Goal: Check status: Check status

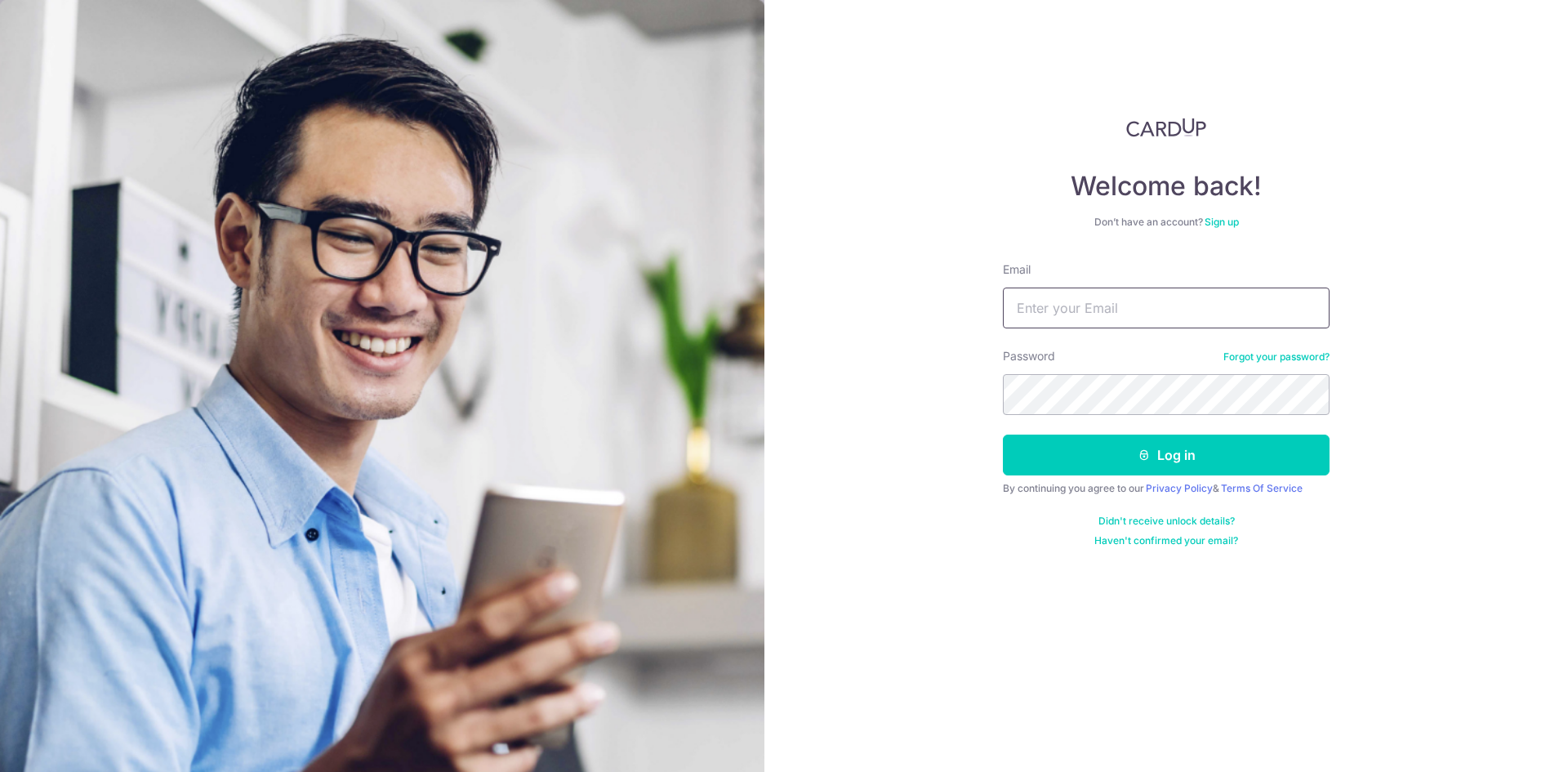
click at [1081, 322] on input "Email" at bounding box center [1166, 308] width 327 height 41
type input "[EMAIL_ADDRESS][DOMAIN_NAME]"
click at [1003, 434] on button "Log in" at bounding box center [1166, 455] width 327 height 41
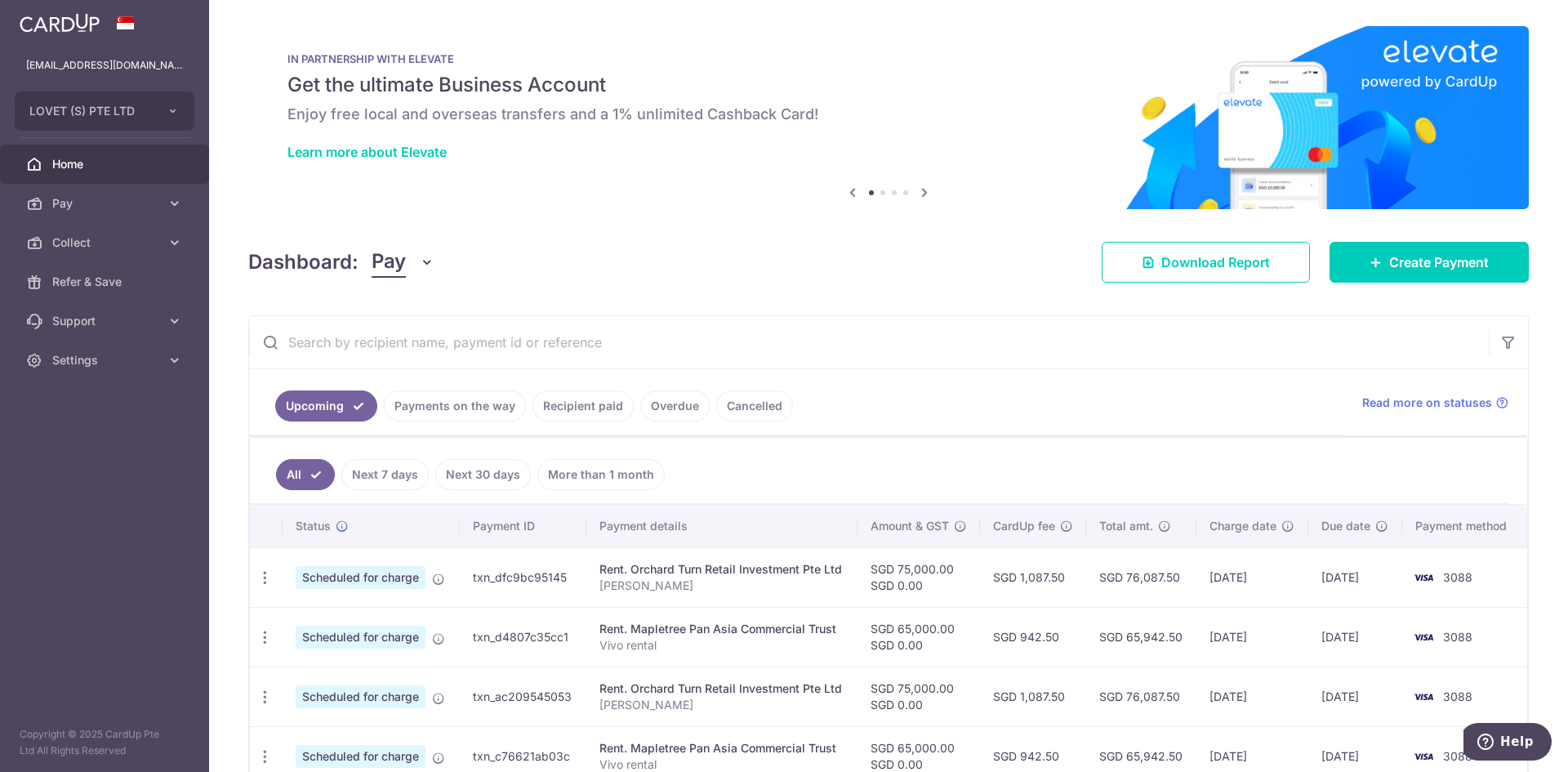
click at [553, 401] on link "Recipient paid" at bounding box center [583, 406] width 101 height 31
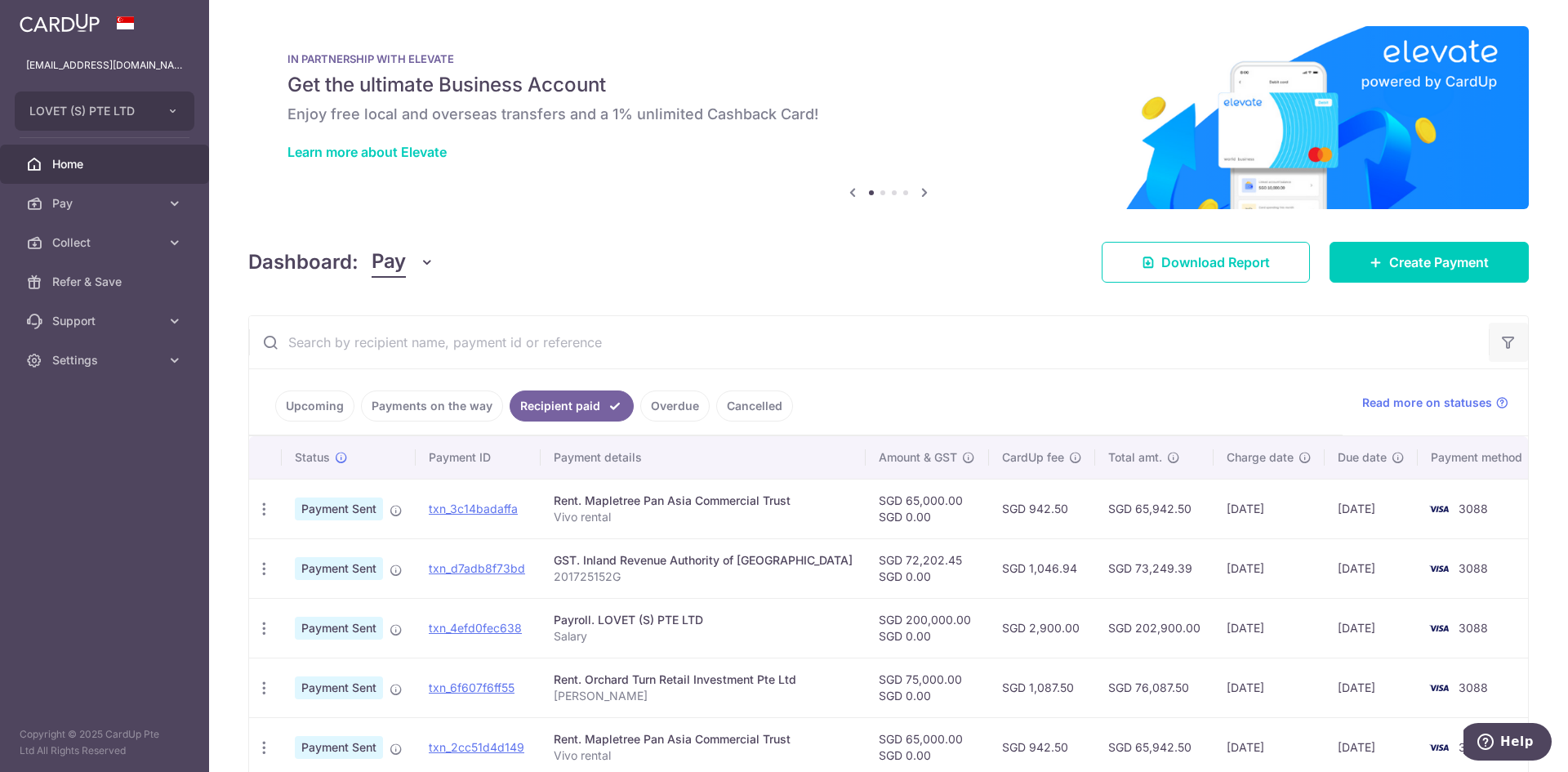
click at [1500, 347] on icon "button" at bounding box center [1508, 342] width 16 height 16
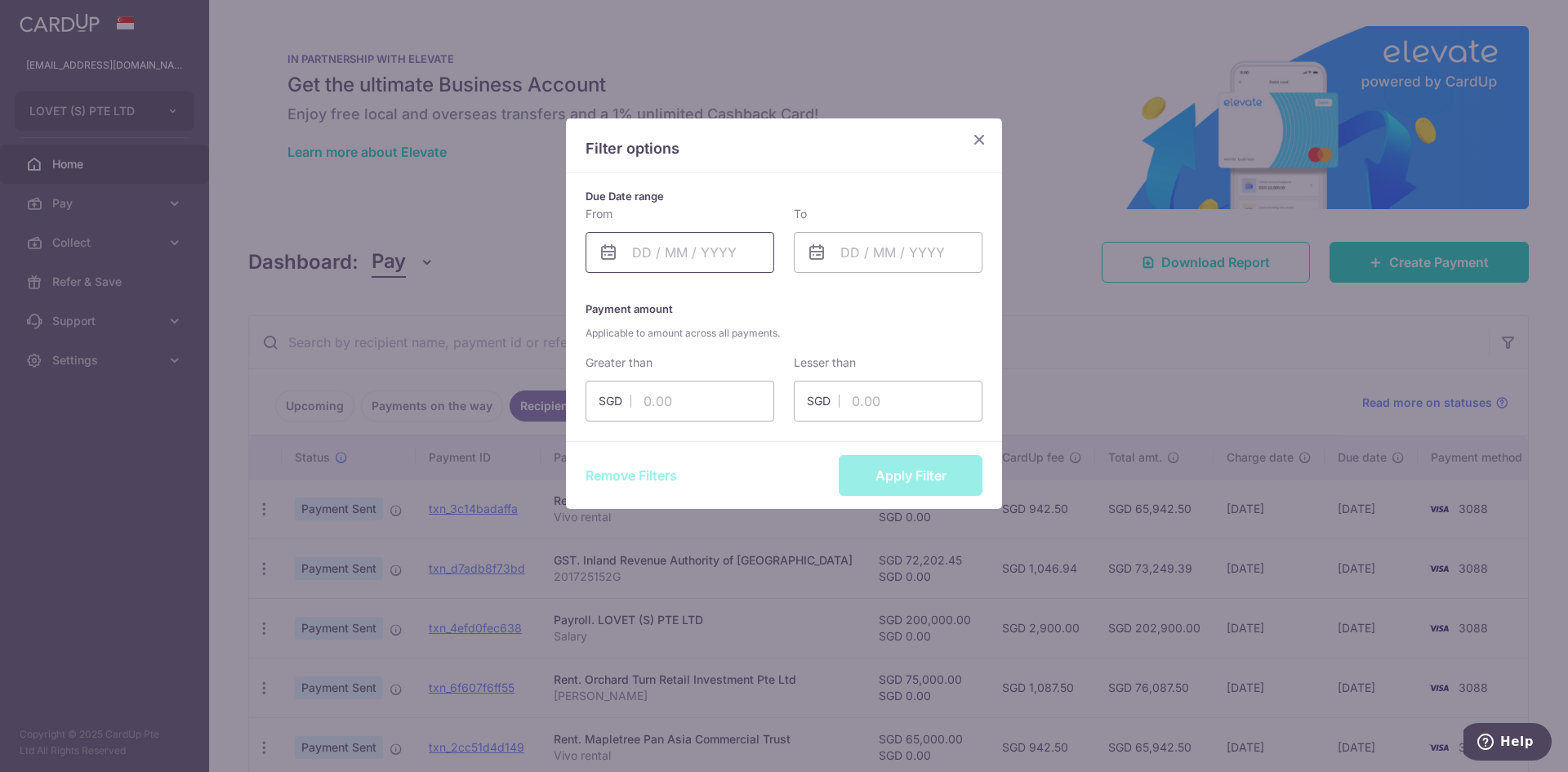
click at [704, 266] on input "text" at bounding box center [680, 253] width 189 height 41
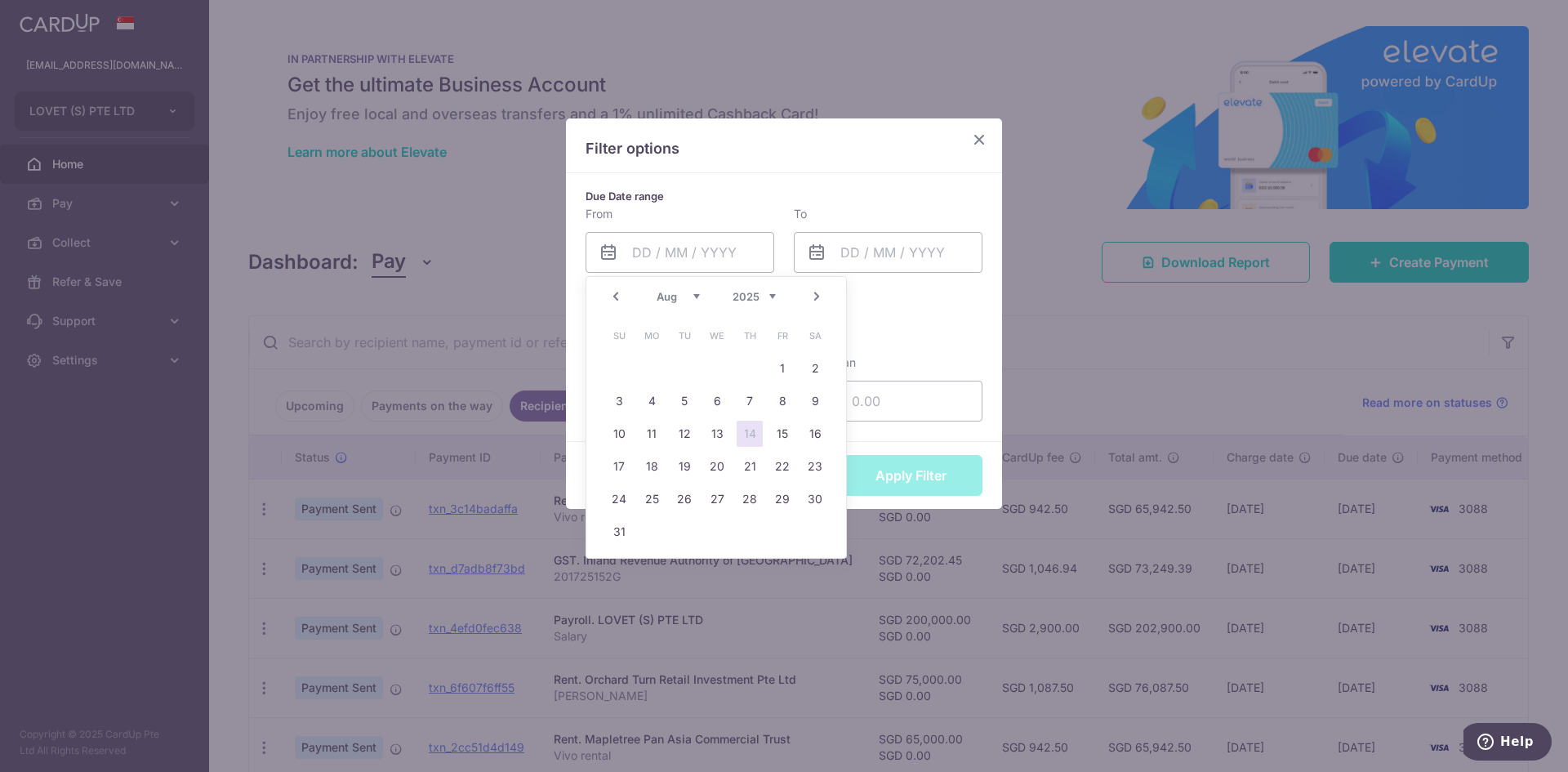
click at [672, 298] on select "Jan Feb Mar Apr May Jun Jul Aug Sep Oct Nov Dec" at bounding box center [678, 296] width 43 height 13
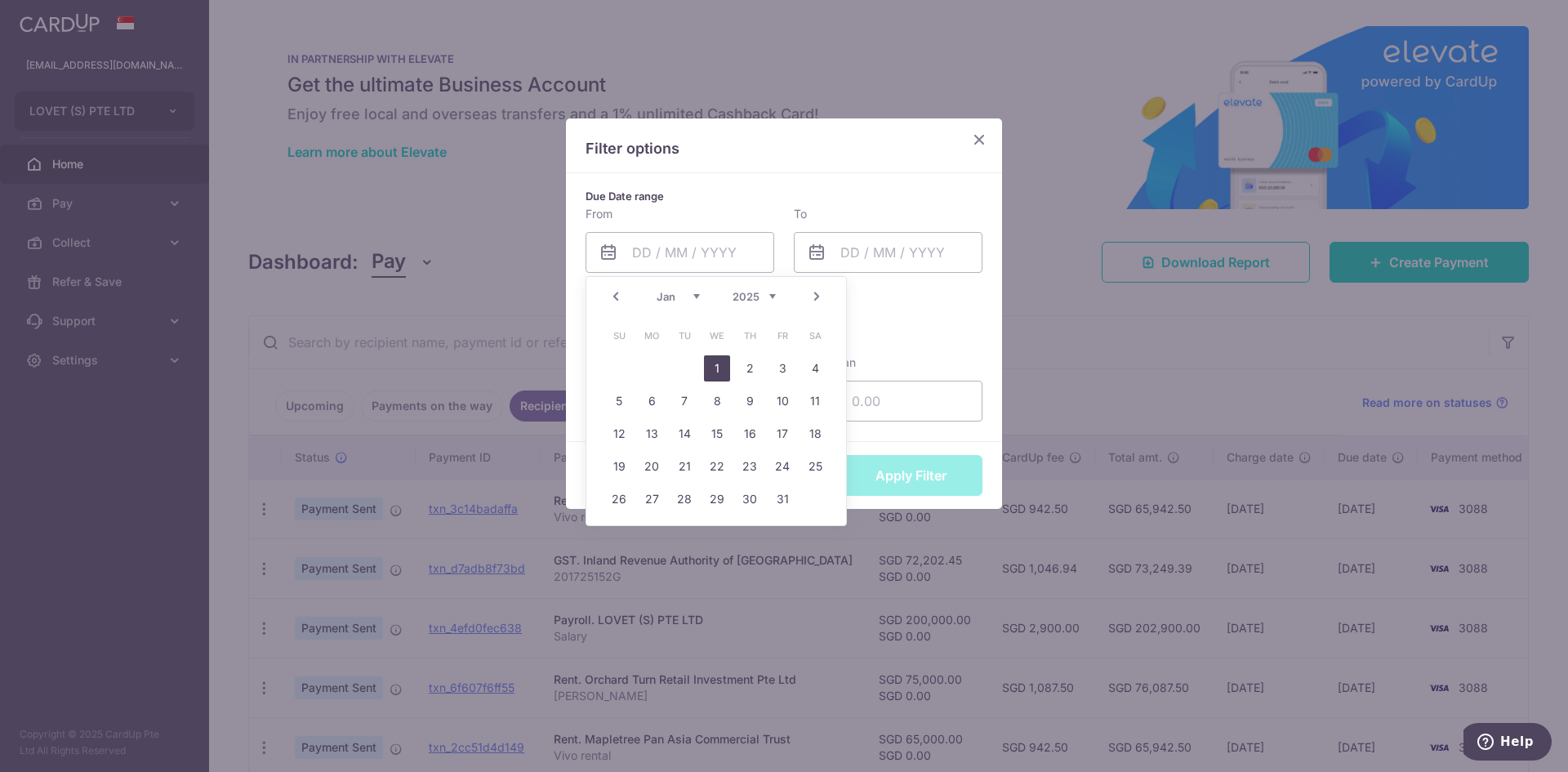
click at [706, 366] on link "1" at bounding box center [716, 368] width 26 height 26
type input "01/01/2025"
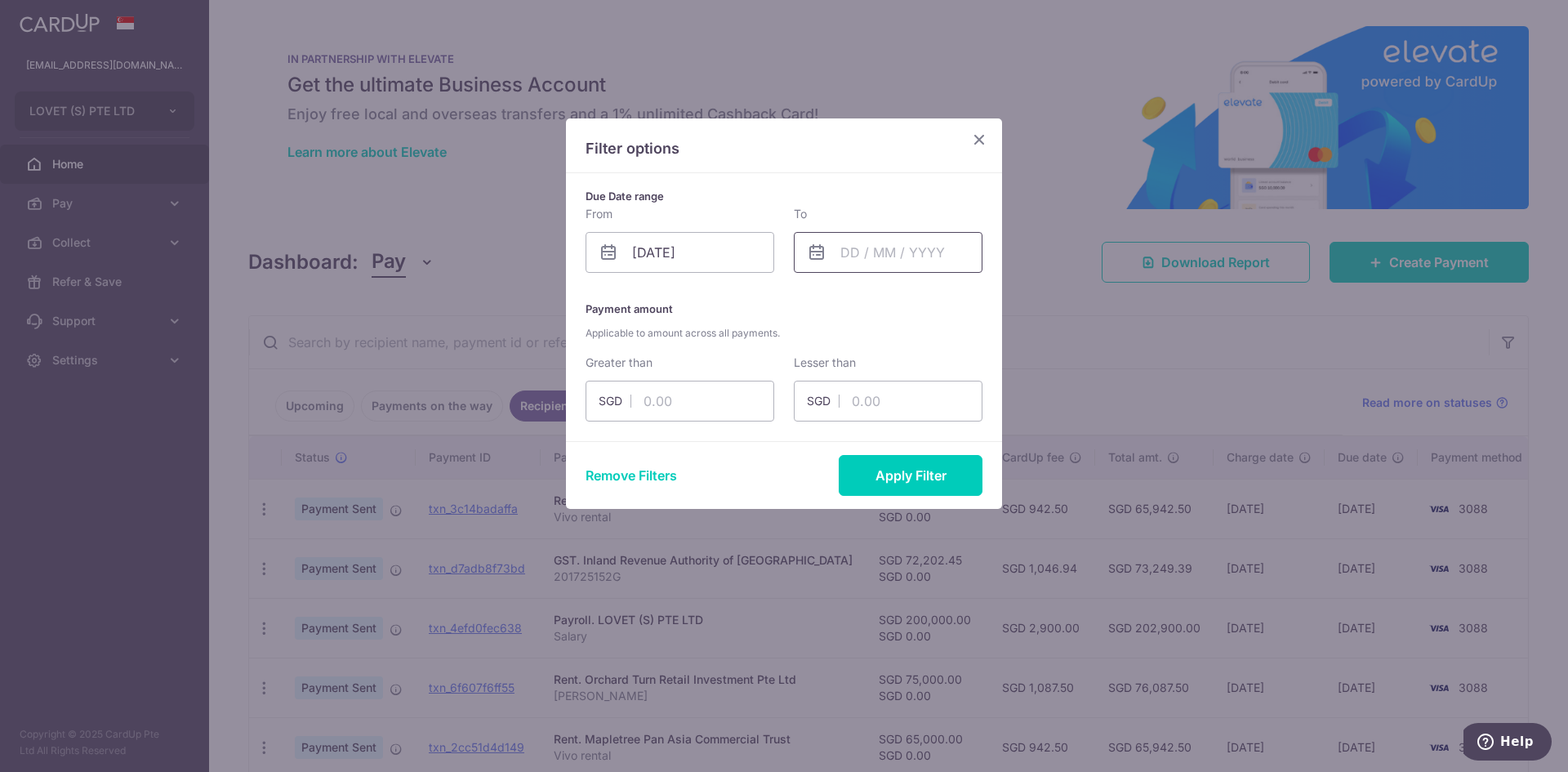
click at [857, 244] on input "text" at bounding box center [887, 253] width 189 height 41
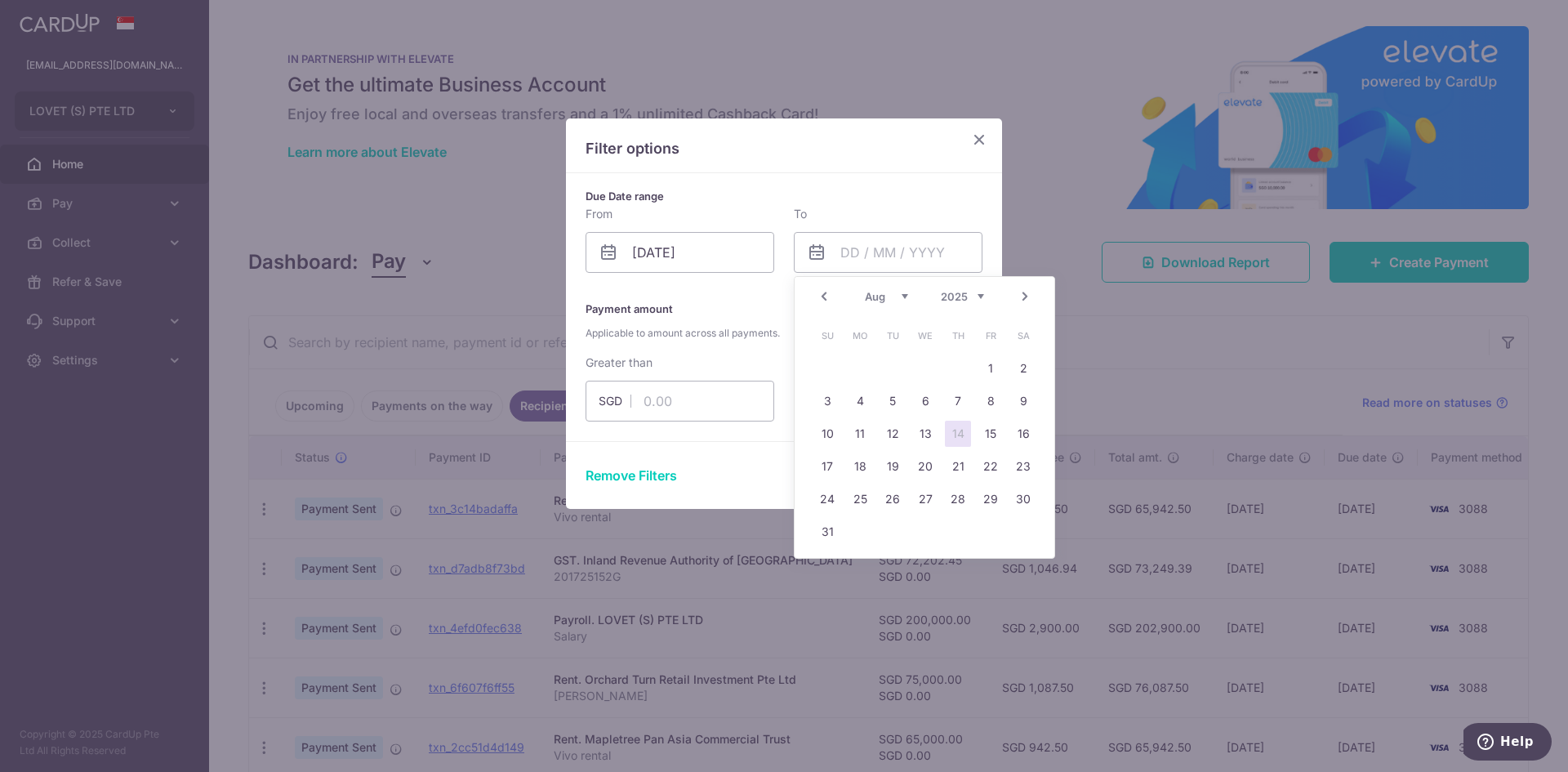
click at [876, 300] on select "Jan Feb Mar Apr May Jun Jul Aug Sep Oct Nov Dec" at bounding box center [887, 296] width 43 height 13
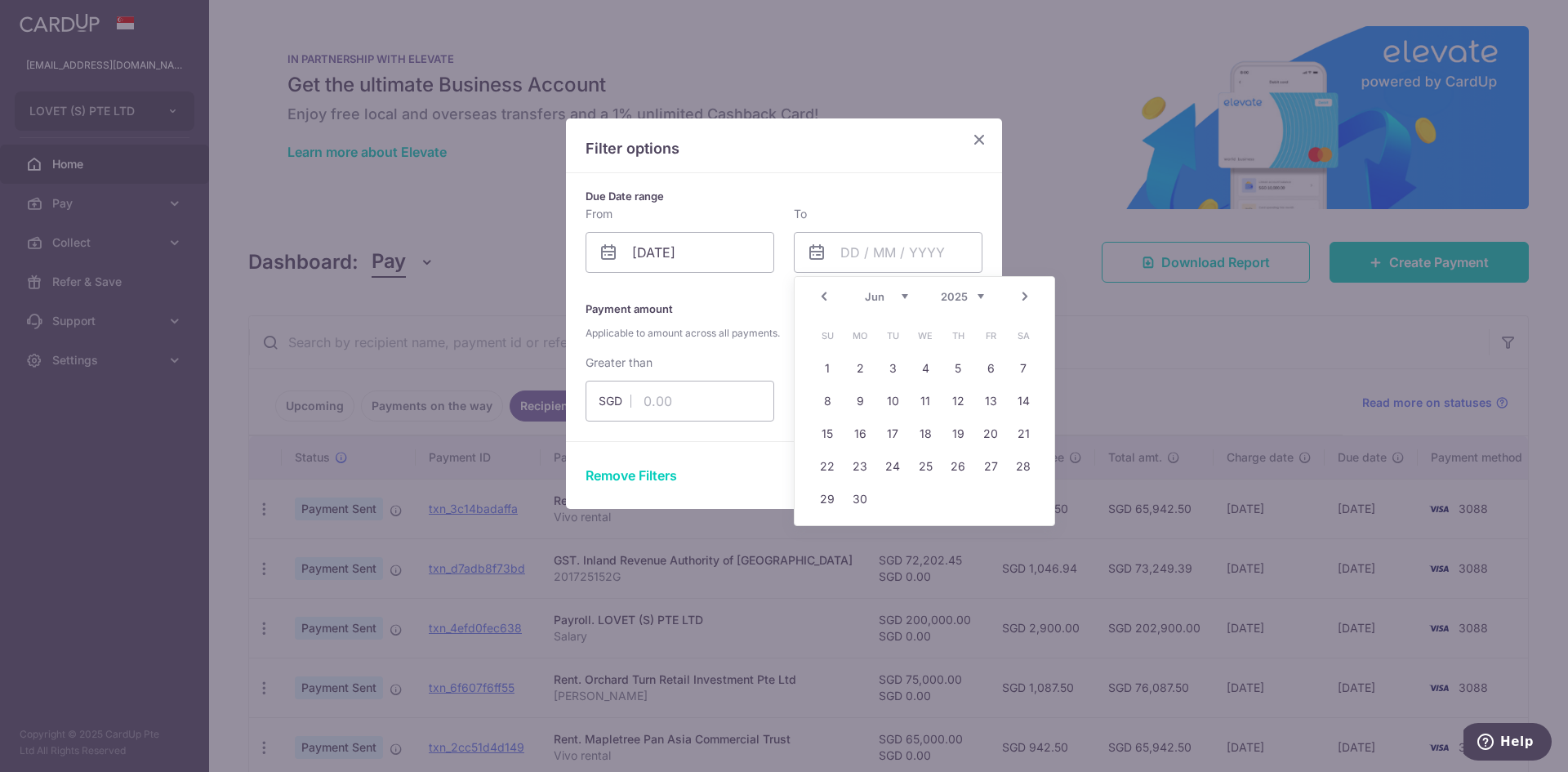
click at [865, 487] on link "30" at bounding box center [860, 499] width 26 height 26
type input "30/06/2025"
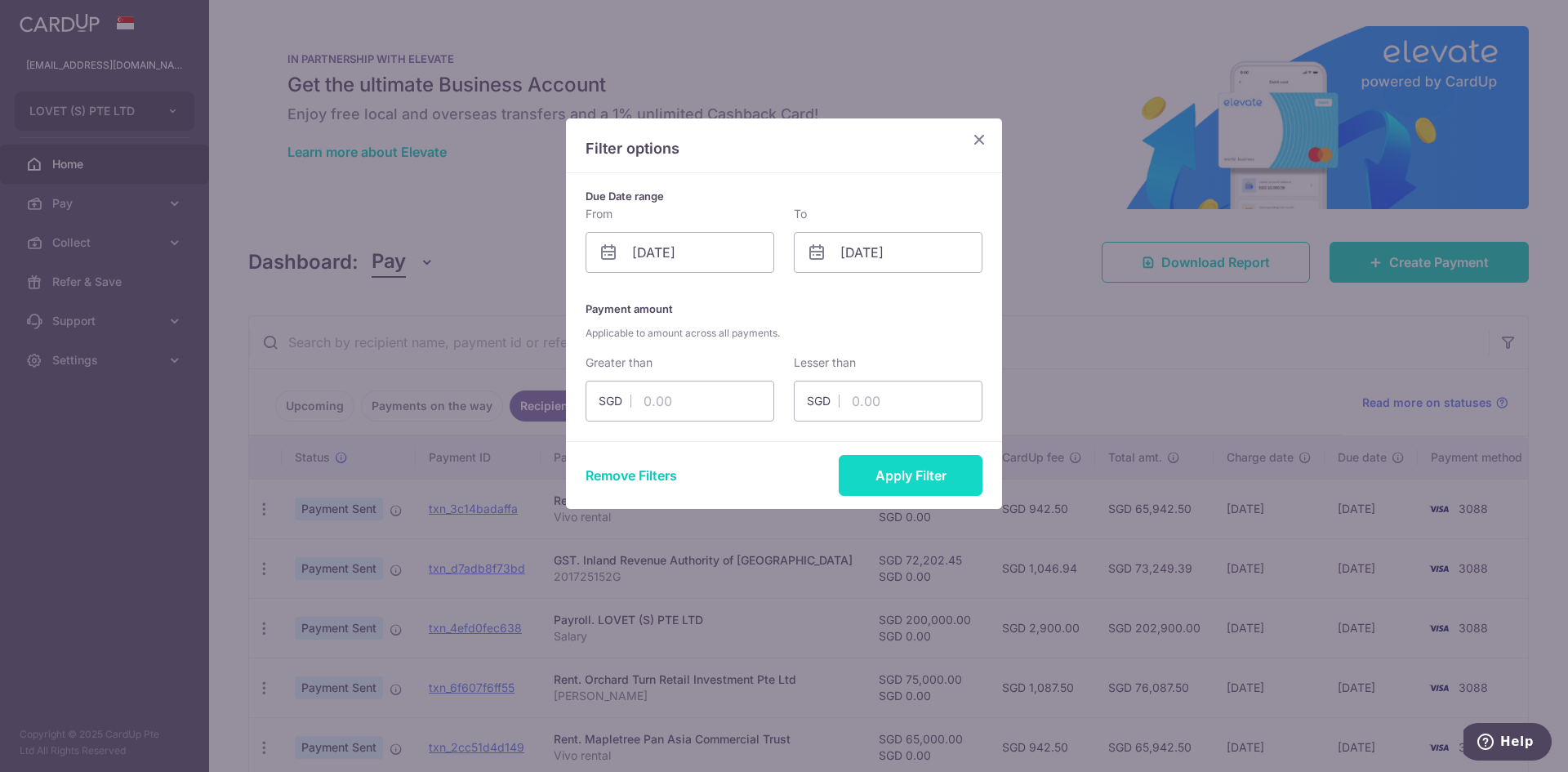
click at [949, 477] on button "Apply Filter" at bounding box center [910, 476] width 143 height 41
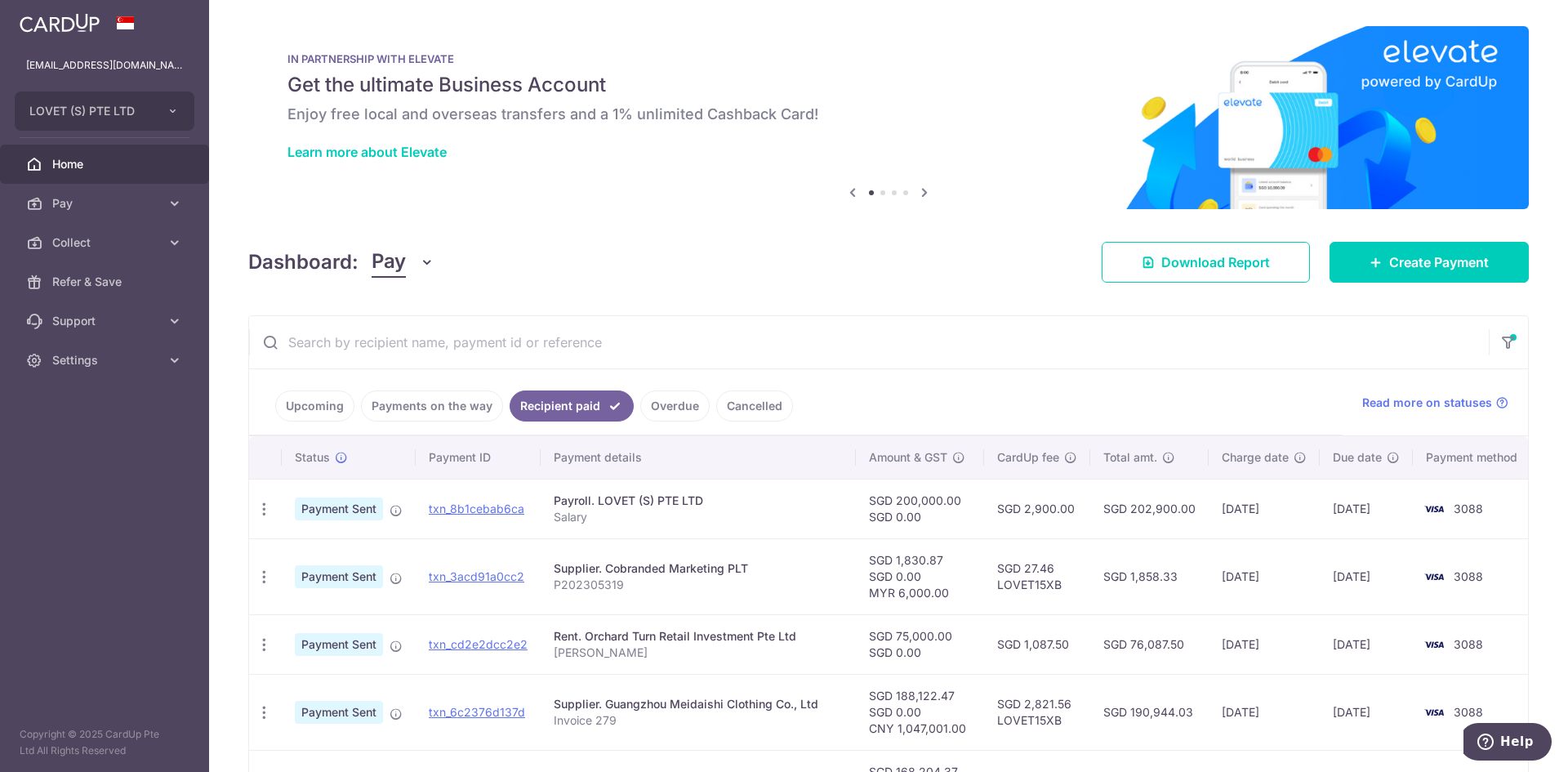
click at [547, 331] on input "text" at bounding box center [869, 342] width 1239 height 52
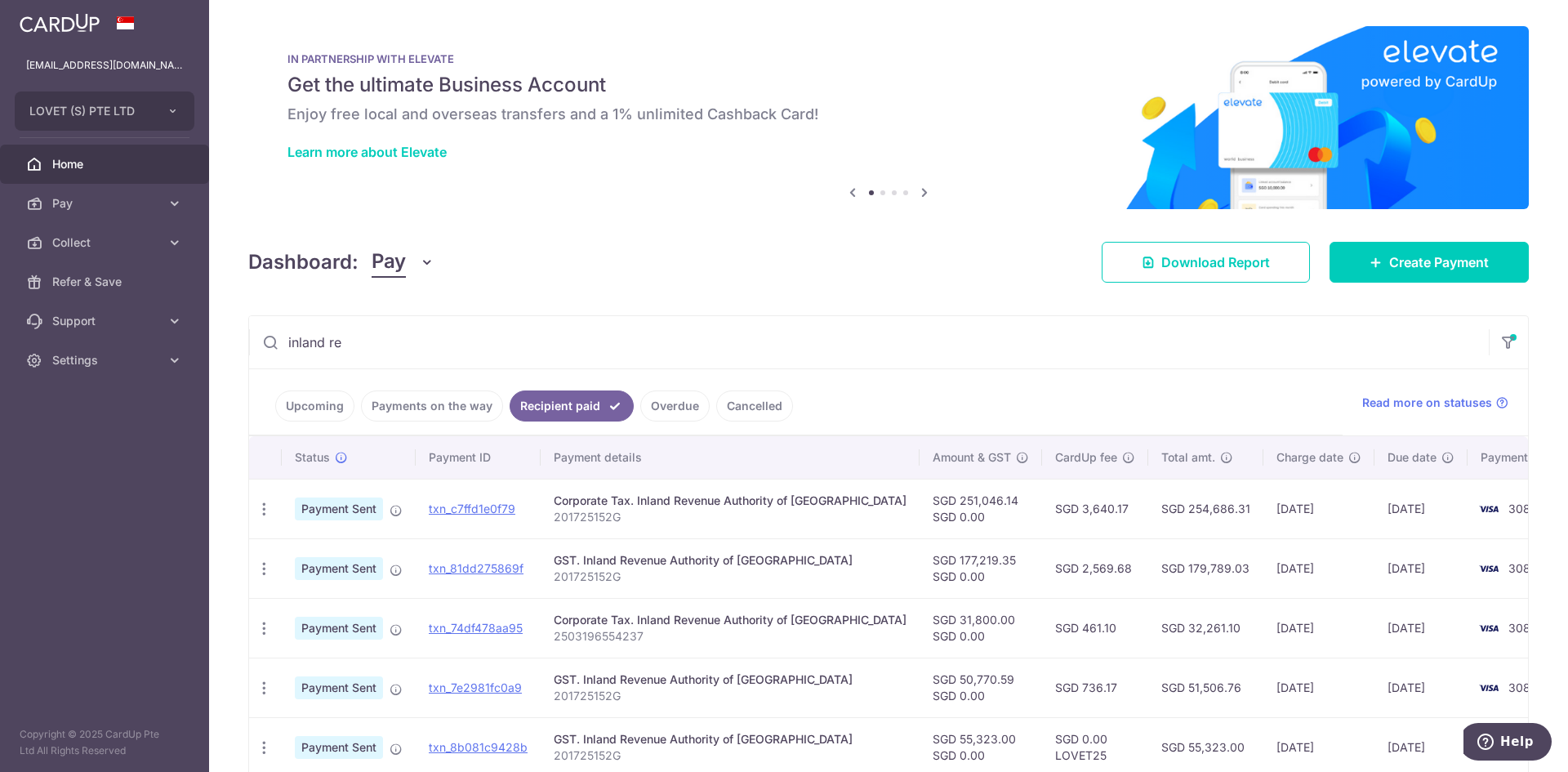
type input "inland re"
